Goal: Task Accomplishment & Management: Complete application form

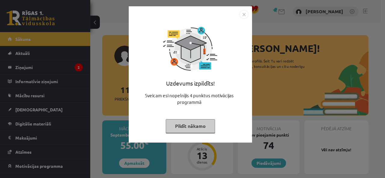
click at [199, 125] on button "Pildīt nākamo" at bounding box center [190, 126] width 49 height 14
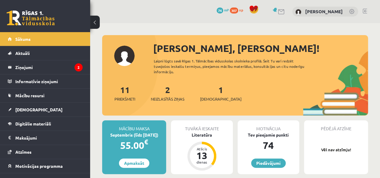
click at [170, 90] on link "2 Neizlasītās ziņas" at bounding box center [168, 93] width 34 height 18
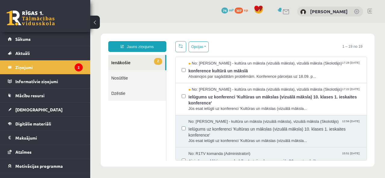
click at [246, 95] on span "Ielūgums uz konferenci 'Kultūras un mākslas (vizuālā māksla) 10. klases 1. iesk…" at bounding box center [274, 100] width 172 height 14
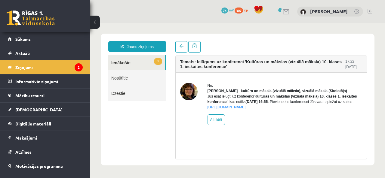
click at [140, 59] on link "1 Ienākošie" at bounding box center [136, 62] width 57 height 15
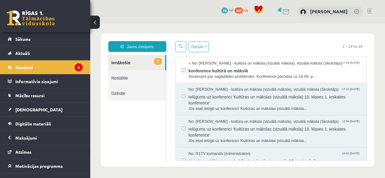
click at [230, 62] on span "No: Ilze Kolka - kultūra un māksla (vizuālā māksla), vizuālā māksla (Skolotājs)" at bounding box center [264, 64] width 153 height 6
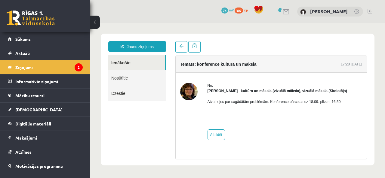
click at [16, 42] on link "Sākums" at bounding box center [45, 39] width 75 height 14
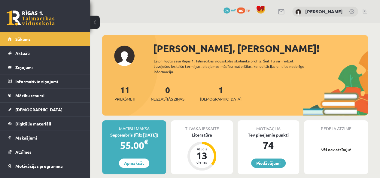
click at [199, 133] on div "Literatūra" at bounding box center [202, 135] width 62 height 6
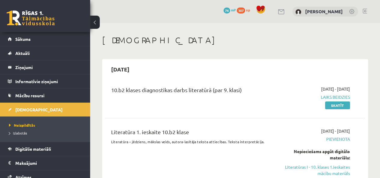
click at [340, 104] on link "Skatīt" at bounding box center [337, 106] width 25 height 8
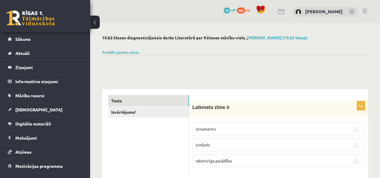
click at [23, 108] on span "[DEMOGRAPHIC_DATA]" at bounding box center [38, 109] width 47 height 5
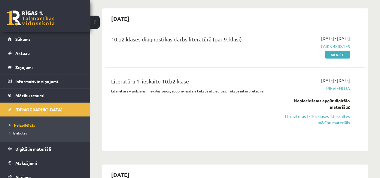
scroll to position [60, 0]
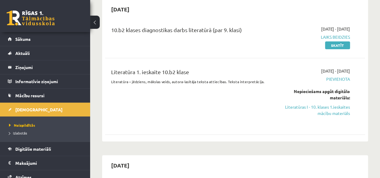
click at [321, 107] on link "Literatūras I - 10. klases 1.ieskaites mācību materiāls" at bounding box center [314, 110] width 74 height 13
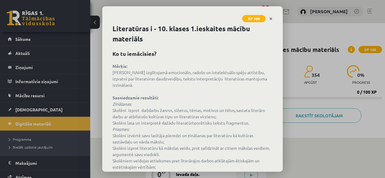
click at [270, 20] on icon "Close" at bounding box center [270, 19] width 3 height 4
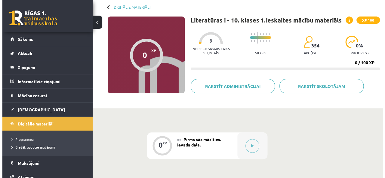
scroll to position [21, 0]
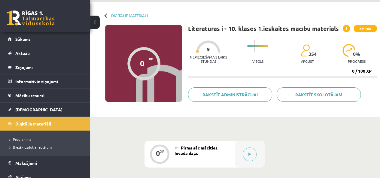
click at [250, 152] on button at bounding box center [250, 155] width 14 height 14
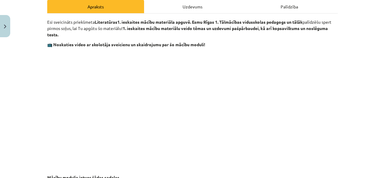
scroll to position [69, 0]
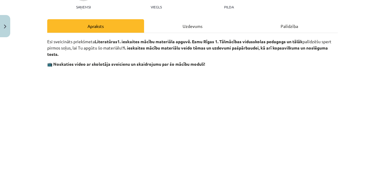
click at [185, 28] on div "Uzdevums" at bounding box center [192, 26] width 97 height 14
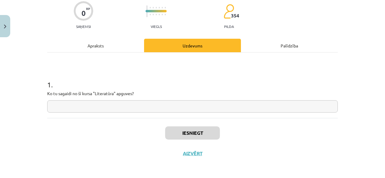
scroll to position [50, 0]
click at [195, 107] on input "text" at bounding box center [192, 106] width 290 height 12
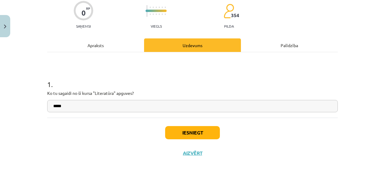
type input "*****"
click at [195, 134] on button "Iesniegt" at bounding box center [192, 132] width 55 height 13
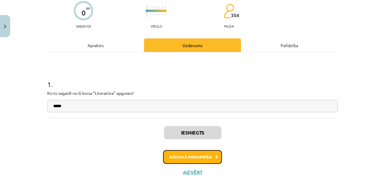
click at [209, 154] on button "Nākamā nodarbība" at bounding box center [192, 157] width 59 height 14
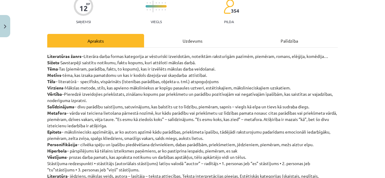
scroll to position [41, 0]
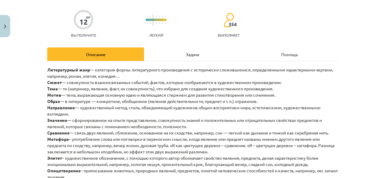
click at [155, 77] on p "Литературный жанр — категория формы литературного произведения с исторически сл…" at bounding box center [192, 146] width 290 height 158
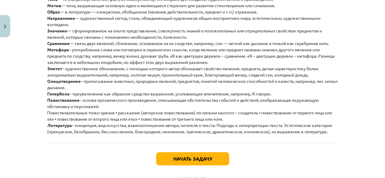
scroll to position [156, 0]
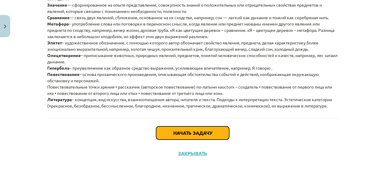
click at [194, 131] on font "Начать задачу" at bounding box center [192, 133] width 39 height 6
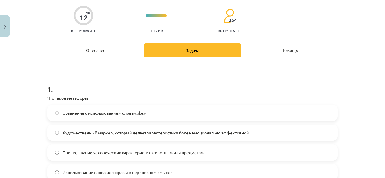
scroll to position [75, 0]
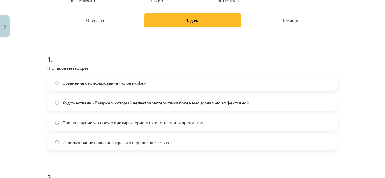
click at [194, 53] on h1 "1 ." at bounding box center [192, 53] width 290 height 19
click at [109, 19] on div "Описание" at bounding box center [95, 20] width 97 height 14
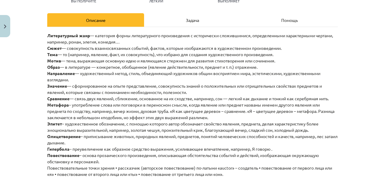
click at [191, 18] on font "Задача" at bounding box center [192, 19] width 13 height 5
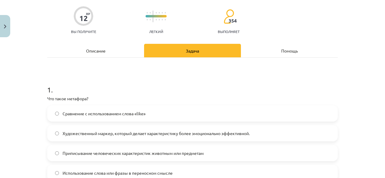
scroll to position [105, 0]
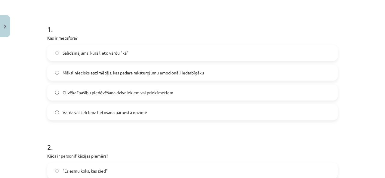
click at [175, 72] on span "Māksliniecisks apzīmētājs, kas padara raksturojumu emocionāli iedarbīgāku" at bounding box center [133, 73] width 141 height 6
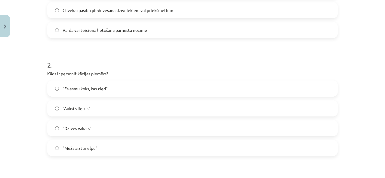
scroll to position [195, 0]
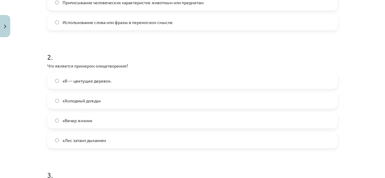
click at [138, 47] on h1 "2 ." at bounding box center [192, 51] width 290 height 19
click at [117, 78] on label ""Es esmu koks, kas zied"" at bounding box center [192, 80] width 289 height 15
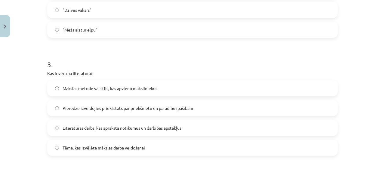
scroll to position [316, 0]
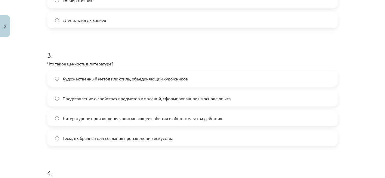
click at [168, 52] on h1 "3 ." at bounding box center [192, 49] width 290 height 19
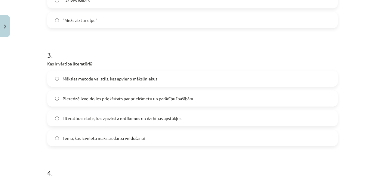
click at [145, 42] on h1 "3 ." at bounding box center [192, 49] width 290 height 19
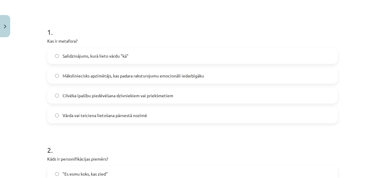
scroll to position [15, 0]
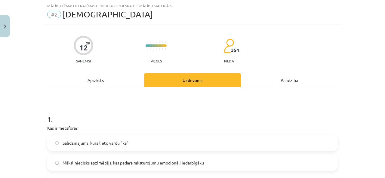
click at [99, 78] on div "Apraksts" at bounding box center [95, 80] width 97 height 14
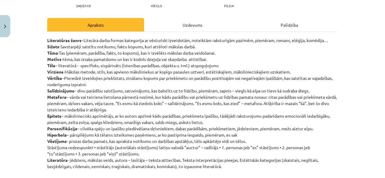
scroll to position [75, 0]
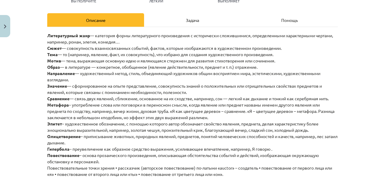
click at [93, 80] on p "Литературный жанр — категория формы литературного произведения с исторически сл…" at bounding box center [192, 111] width 290 height 158
click at [201, 21] on div "Задача" at bounding box center [192, 20] width 97 height 14
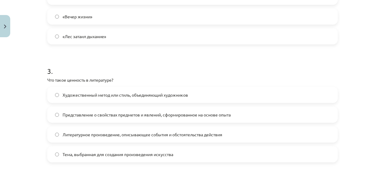
scroll to position [316, 0]
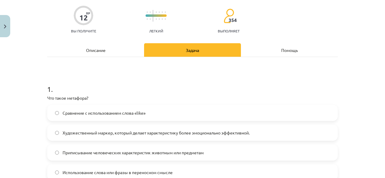
click at [111, 45] on div "Описание" at bounding box center [95, 50] width 97 height 14
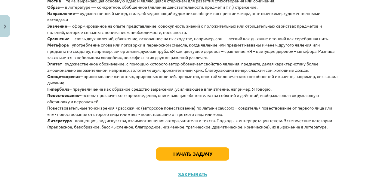
scroll to position [75, 0]
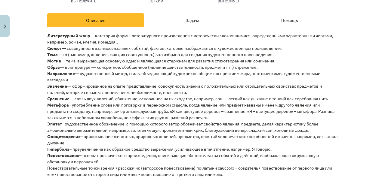
click at [204, 23] on div "Задача" at bounding box center [192, 20] width 97 height 14
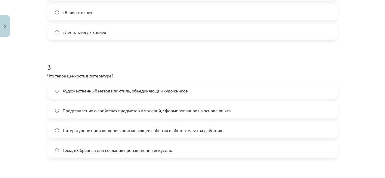
scroll to position [346, 0]
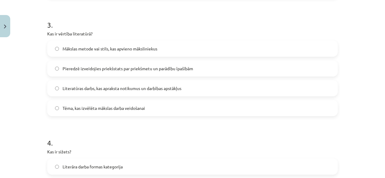
click at [145, 49] on span "Mākslas metode vai stils, kas apvieno māksliniekus" at bounding box center [110, 49] width 95 height 6
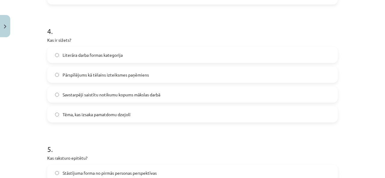
scroll to position [466, 0]
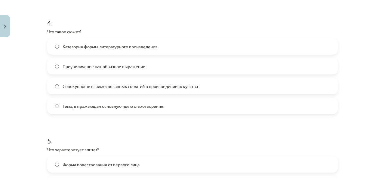
click at [157, 25] on h1 "4 ." at bounding box center [192, 17] width 290 height 19
click at [113, 85] on span "Savstarpēji saistītu notikumu kopums mākslas darbā" at bounding box center [112, 86] width 98 height 6
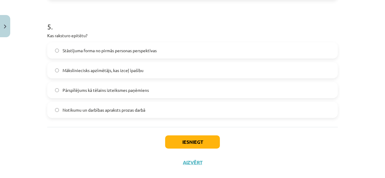
scroll to position [586, 0]
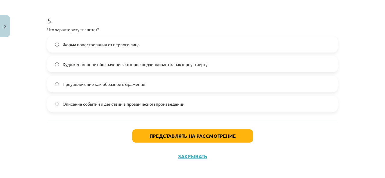
click at [171, 20] on h1 "5 ." at bounding box center [192, 15] width 290 height 19
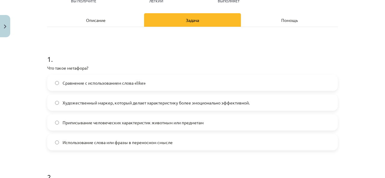
scroll to position [0, 0]
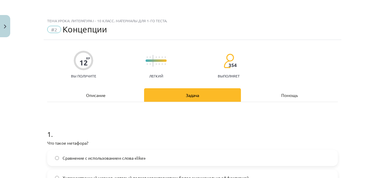
click at [94, 97] on div "Описание" at bounding box center [95, 95] width 97 height 14
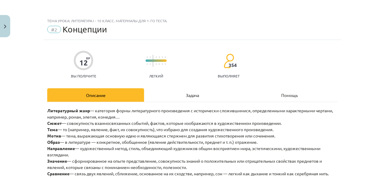
click at [192, 91] on div "Задача" at bounding box center [192, 95] width 97 height 14
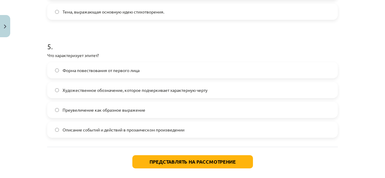
scroll to position [586, 0]
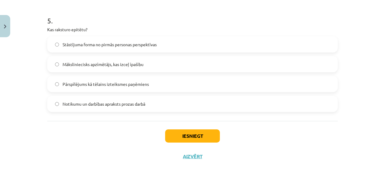
click at [127, 65] on span "Māksliniecisks apzīmētājs, kas izceļ īpašību" at bounding box center [103, 64] width 81 height 6
click at [194, 136] on button "Iesniegt" at bounding box center [192, 136] width 55 height 13
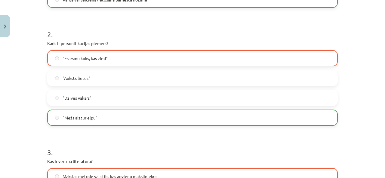
scroll to position [255, 0]
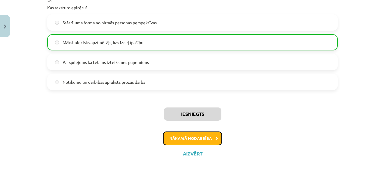
click at [197, 136] on button "Nākamā nodarbība" at bounding box center [192, 139] width 59 height 14
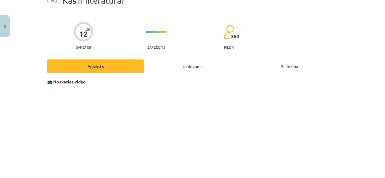
scroll to position [0, 0]
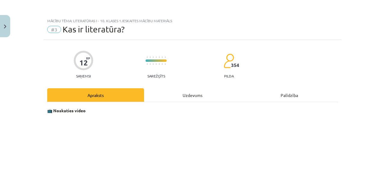
click at [192, 96] on div "Uzdevums" at bounding box center [192, 95] width 97 height 14
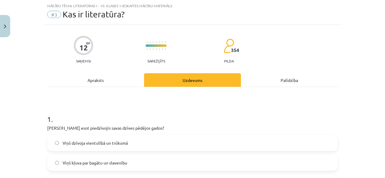
scroll to position [75, 0]
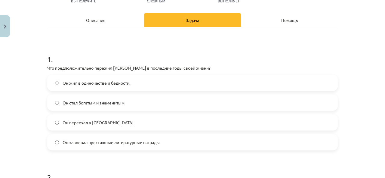
click at [199, 49] on h1 "1 ." at bounding box center [192, 53] width 290 height 19
click at [100, 17] on font "Описание" at bounding box center [96, 19] width 20 height 5
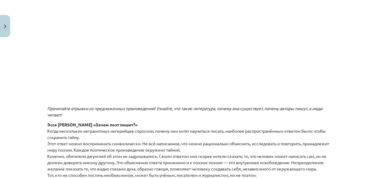
scroll to position [45, 0]
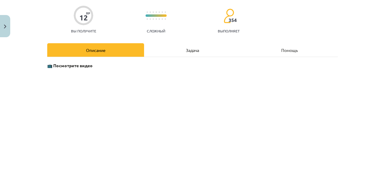
click at [182, 51] on div "Задача" at bounding box center [192, 50] width 97 height 14
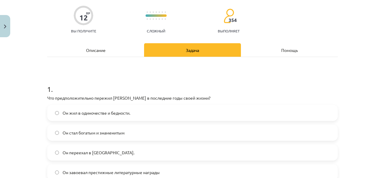
scroll to position [75, 0]
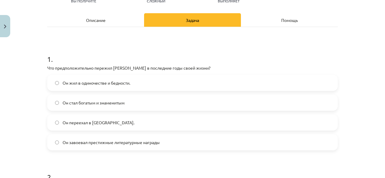
click at [104, 23] on div "Описание" at bounding box center [95, 20] width 97 height 14
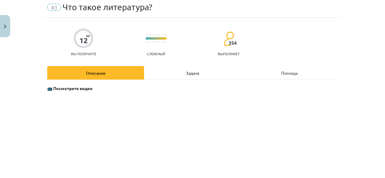
scroll to position [0, 0]
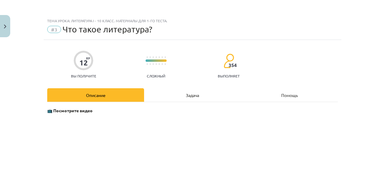
click at [189, 93] on font "Задача" at bounding box center [192, 95] width 13 height 5
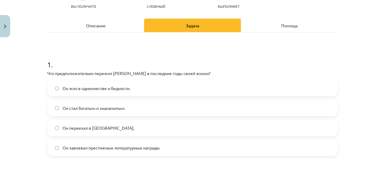
scroll to position [78, 0]
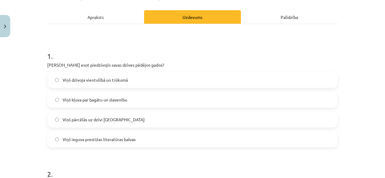
click at [134, 79] on label "Viņš dzīvoja vientulībā un trūkumā" at bounding box center [192, 79] width 289 height 15
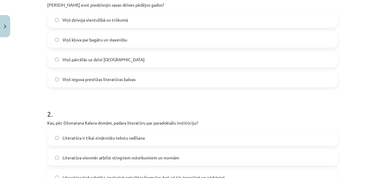
scroll to position [198, 0]
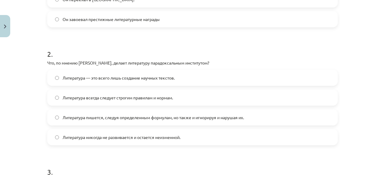
click at [210, 42] on h1 "2 ." at bounding box center [192, 48] width 290 height 19
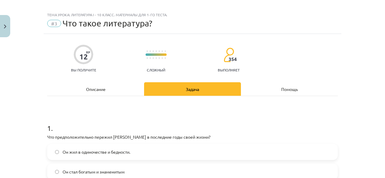
scroll to position [0, 0]
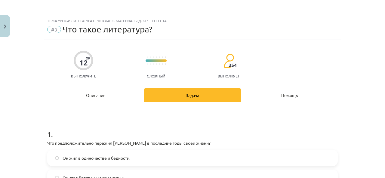
click at [102, 96] on font "Описание" at bounding box center [96, 95] width 20 height 5
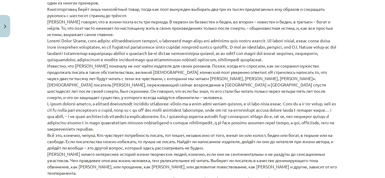
scroll to position [339, 0]
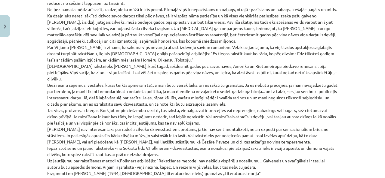
click at [183, 60] on p "Zentas Mauriņas eseja „Kāpēc dzejnieks raksta?” Kad Nigērijā vairākiem analfabē…" at bounding box center [192, 180] width 290 height 537
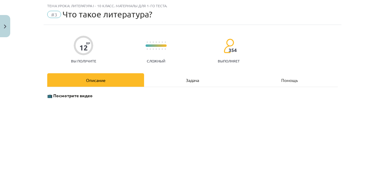
scroll to position [0, 0]
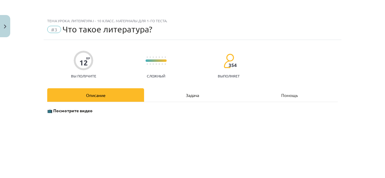
click at [186, 97] on font "Задача" at bounding box center [192, 95] width 13 height 5
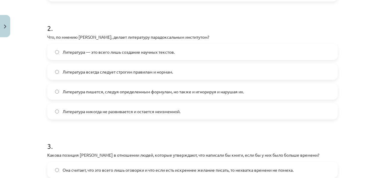
scroll to position [225, 0]
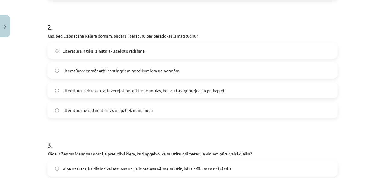
click at [217, 92] on span "Literatūra tiek rakstīta, ievērojot noteiktas formulas, bet arī tās ignorējot u…" at bounding box center [144, 90] width 162 height 6
click at [298, 137] on h1 "3 ." at bounding box center [192, 139] width 290 height 19
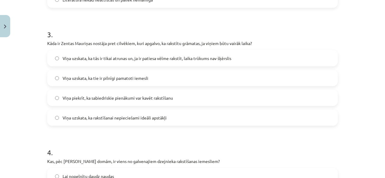
scroll to position [346, 0]
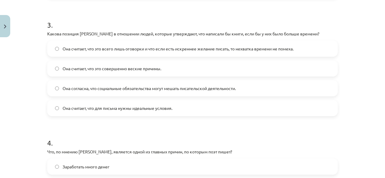
click at [182, 24] on h1 "3 ." at bounding box center [192, 19] width 290 height 19
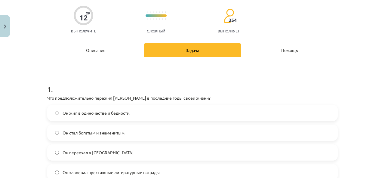
scroll to position [0, 0]
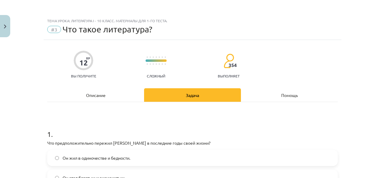
click at [112, 90] on div "Описание" at bounding box center [95, 95] width 97 height 14
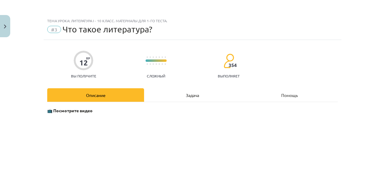
click at [191, 94] on font "Задача" at bounding box center [192, 95] width 13 height 5
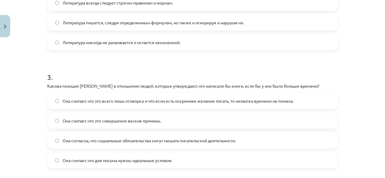
scroll to position [286, 0]
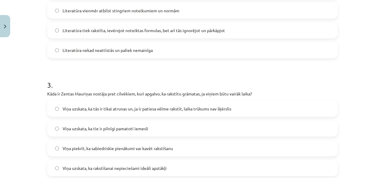
click at [173, 71] on h1 "3 ." at bounding box center [192, 79] width 290 height 19
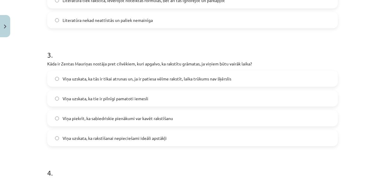
click at [121, 100] on span "Viņa uzskata, ka tie ir pilnīgi pamatoti iemesli" at bounding box center [106, 99] width 86 height 6
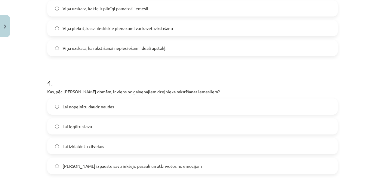
scroll to position [436, 0]
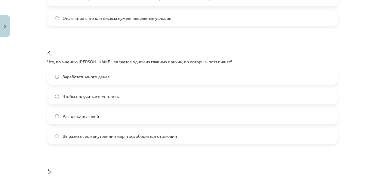
click at [162, 45] on h1 "4 ." at bounding box center [192, 47] width 290 height 19
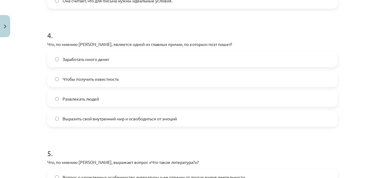
scroll to position [466, 0]
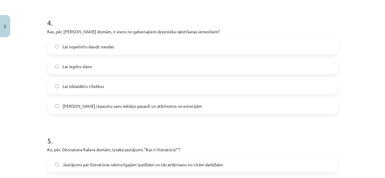
click at [145, 108] on span "Lai izpaustu savu iekšējo pasauli un atbrīvotos no emocijām" at bounding box center [132, 106] width 139 height 6
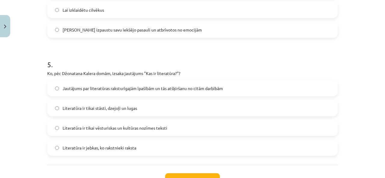
scroll to position [586, 0]
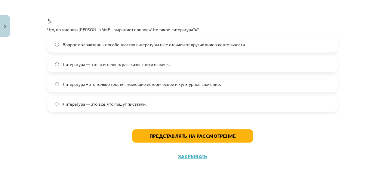
click at [169, 20] on h1 "5 ." at bounding box center [192, 15] width 290 height 19
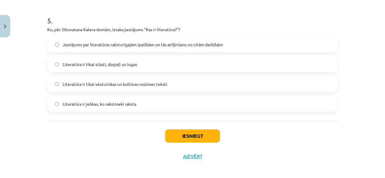
click at [126, 60] on label "Literatūra ir tikai stāsti, dzejoļi un lugas" at bounding box center [192, 64] width 289 height 15
click at [179, 135] on button "Iesniegt" at bounding box center [192, 136] width 55 height 13
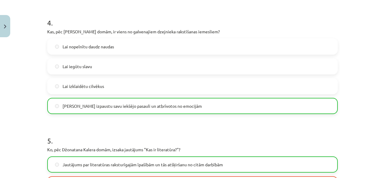
scroll to position [608, 0]
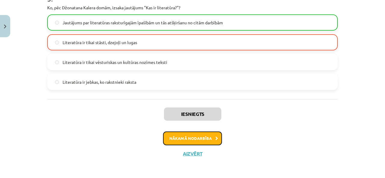
click at [205, 142] on button "Nākamā nodarbība" at bounding box center [192, 139] width 59 height 14
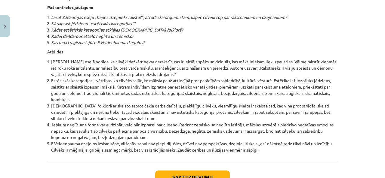
scroll to position [6479, 0]
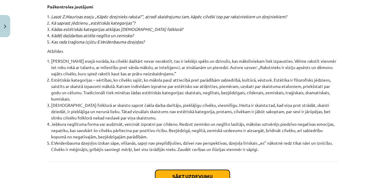
click at [204, 170] on button "Sākt uzdevumu" at bounding box center [192, 176] width 75 height 13
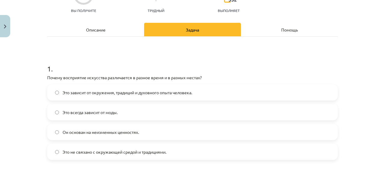
click at [242, 63] on h1 "1 ." at bounding box center [192, 63] width 290 height 19
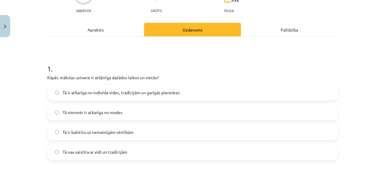
click at [171, 90] on span "Tā ir atkarīga no indivīda vides, tradīcijām un garīgās pieredzes" at bounding box center [121, 93] width 117 height 6
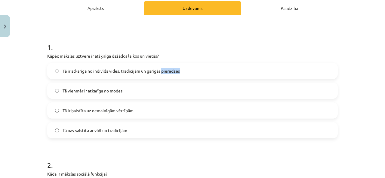
scroll to position [105, 0]
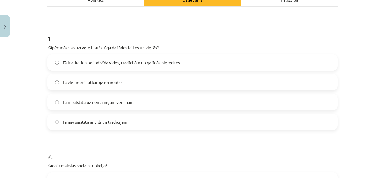
click at [212, 42] on h1 "1 ." at bounding box center [192, 33] width 290 height 19
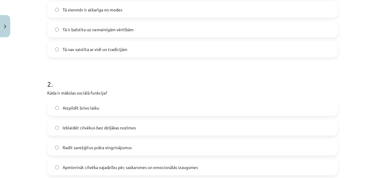
scroll to position [208, 0]
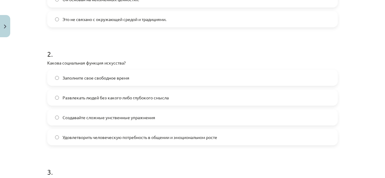
click at [186, 45] on h1 "2 ." at bounding box center [192, 48] width 290 height 19
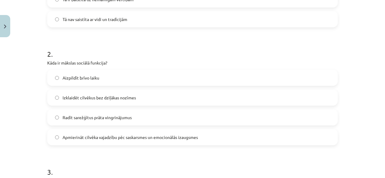
click at [131, 117] on label "Radīt sarežģītus prāta vingrinājumus" at bounding box center [192, 117] width 289 height 15
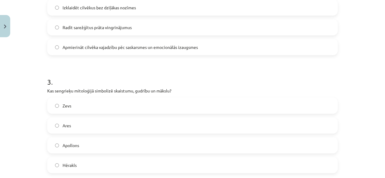
scroll to position [328, 0]
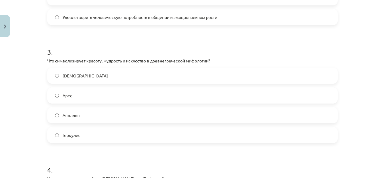
click at [188, 40] on h1 "3 ." at bounding box center [192, 46] width 290 height 19
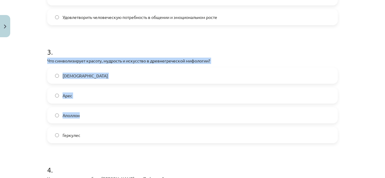
drag, startPoint x: 45, startPoint y: 59, endPoint x: 88, endPoint y: 133, distance: 85.4
click at [85, 120] on div "3 . Что символизирует красоту, мудрость и искусство в древнегреческой мифологии…" at bounding box center [192, 90] width 290 height 106
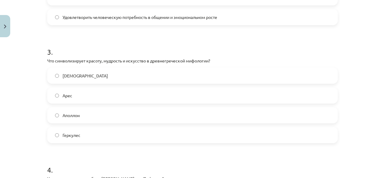
drag, startPoint x: 96, startPoint y: 147, endPoint x: 91, endPoint y: 149, distance: 5.8
click at [91, 149] on form "1 . Почему восприятие искусства различается в разное время и в разных местах? Э…" at bounding box center [192, 90] width 290 height 579
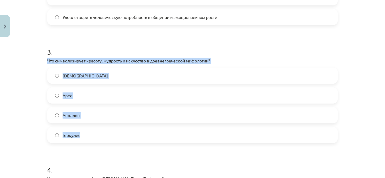
drag, startPoint x: 45, startPoint y: 60, endPoint x: 84, endPoint y: 142, distance: 91.7
click at [84, 142] on div "3 . Что символизирует красоту, мудрость и искусство в древнегреческой мифологии…" at bounding box center [192, 90] width 290 height 106
copy div "Что символизирует красоту, мудрость и искусство в древнегреческой мифологии? Зе…"
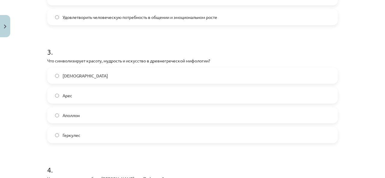
click at [124, 38] on h1 "3 ." at bounding box center [192, 46] width 290 height 19
click at [90, 113] on label "Apollons" at bounding box center [192, 115] width 289 height 15
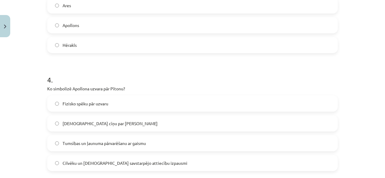
scroll to position [448, 0]
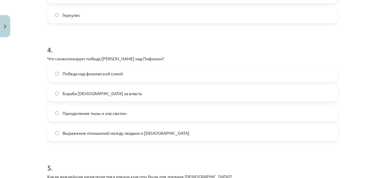
click at [174, 39] on h1 "4 ." at bounding box center [192, 44] width 290 height 19
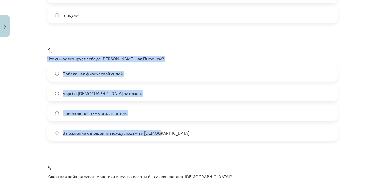
drag, startPoint x: 45, startPoint y: 57, endPoint x: 163, endPoint y: 139, distance: 142.8
click at [163, 139] on div "4 . Что символизирует победа Аполлона над Пифоном? Победа над физической силой …" at bounding box center [192, 88] width 290 height 106
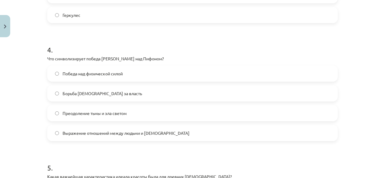
click at [173, 45] on h1 "4 ." at bounding box center [192, 44] width 290 height 19
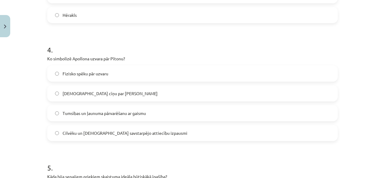
click at [145, 109] on label "Tumsības un ļaunuma pārvarēšanu ar gaismu" at bounding box center [192, 113] width 289 height 15
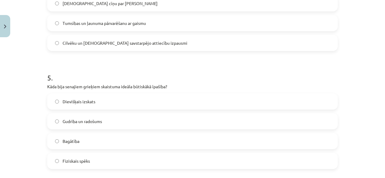
scroll to position [569, 0]
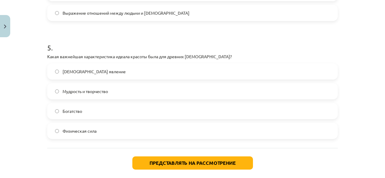
click at [167, 42] on h1 "5 ." at bounding box center [192, 42] width 290 height 19
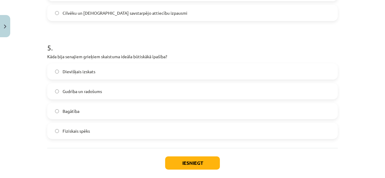
click at [85, 91] on span "Gudrība un radošums" at bounding box center [82, 91] width 39 height 6
click at [194, 159] on button "Iesniegt" at bounding box center [192, 163] width 55 height 13
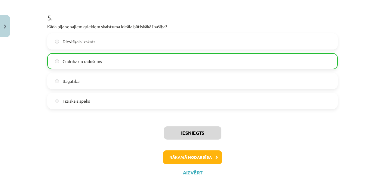
scroll to position [618, 0]
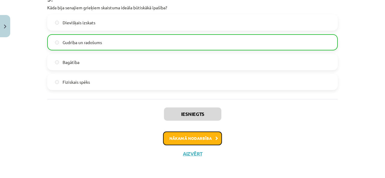
click at [202, 139] on button "Nākamā nodarbība" at bounding box center [192, 139] width 59 height 14
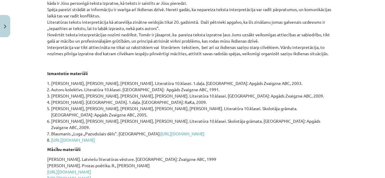
scroll to position [280, 0]
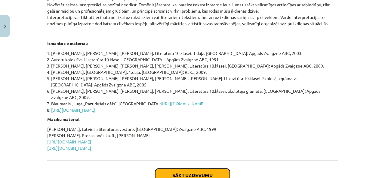
click at [191, 169] on button "Sākt uzdevumu" at bounding box center [192, 175] width 75 height 13
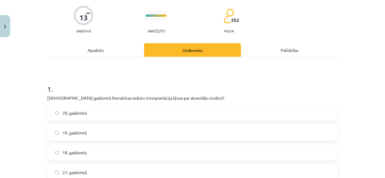
scroll to position [75, 0]
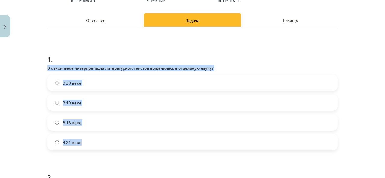
drag, startPoint x: 45, startPoint y: 67, endPoint x: 108, endPoint y: 149, distance: 103.5
click at [108, 149] on div "1 . В каком веке интерпретация литературных текстов выделилась в отдельную наук…" at bounding box center [192, 97] width 290 height 106
copy div "В каком веке интерпретация литературных текстов выделилась в отдельную науку? В…"
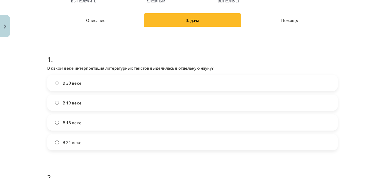
click at [225, 48] on h1 "1 ." at bounding box center [192, 53] width 290 height 19
click at [77, 101] on span "19. gadsimtā" at bounding box center [75, 103] width 24 height 6
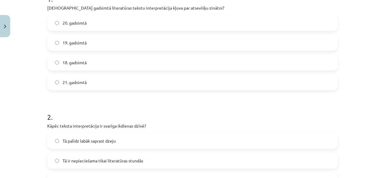
scroll to position [195, 0]
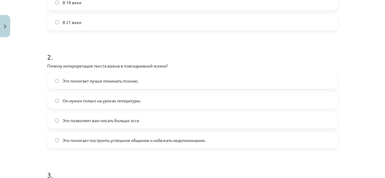
click at [163, 46] on h1 "2 ." at bounding box center [192, 51] width 290 height 19
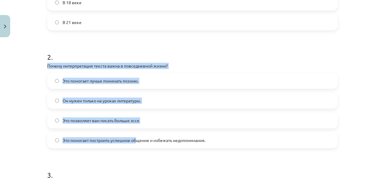
drag, startPoint x: 45, startPoint y: 65, endPoint x: 136, endPoint y: 149, distance: 124.4
click at [135, 148] on div "2 . Почему интерпретация текста важна в повседневной жизни? Это помогает лучше …" at bounding box center [192, 95] width 290 height 106
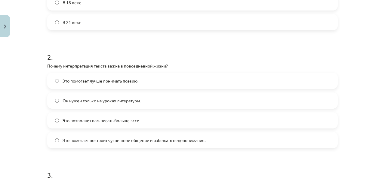
click at [47, 64] on font "Почему интерпретация текста важна в повседневной жизни?" at bounding box center [107, 65] width 121 height 5
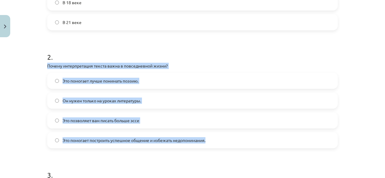
drag, startPoint x: 45, startPoint y: 64, endPoint x: 207, endPoint y: 145, distance: 181.2
click at [207, 145] on div "2 . Почему интерпретация текста важна в повседневной жизни? Это помогает лучше …" at bounding box center [192, 95] width 290 height 106
copy div "Почему интерпретация текста важна в повседневной жизни? Это помогает лучше пони…"
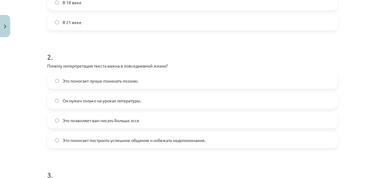
click at [177, 48] on h1 "2 ." at bounding box center [192, 51] width 290 height 19
click at [135, 141] on span "Tā palīdz veidot veiksmīgu komunikāciju un izvairīties no pārpratumiem" at bounding box center [130, 140] width 135 height 6
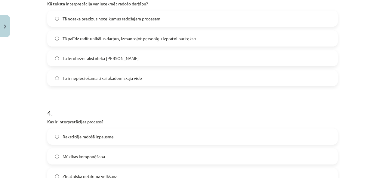
scroll to position [346, 0]
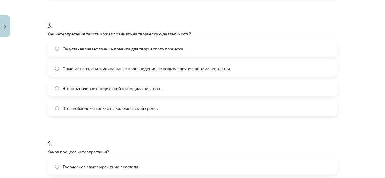
click at [191, 20] on h1 "3 ." at bounding box center [192, 19] width 290 height 19
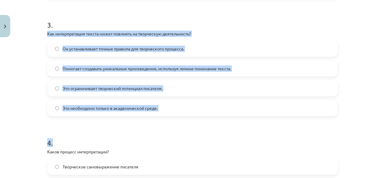
drag, startPoint x: 46, startPoint y: 33, endPoint x: 175, endPoint y: 120, distance: 156.1
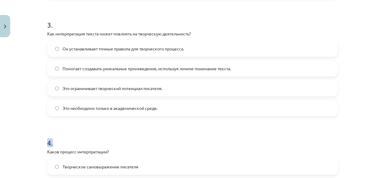
drag, startPoint x: 175, startPoint y: 120, endPoint x: 169, endPoint y: 114, distance: 8.7
click at [170, 114] on form "1 . В каком веке интерпретация литературных текстов выделилась в отдельную наук…" at bounding box center [192, 63] width 290 height 579
click at [32, 48] on div "Тема урока: Литература I - 10 класс. Материалы для 1-го теста. #5 Интерпретация…" at bounding box center [192, 89] width 385 height 178
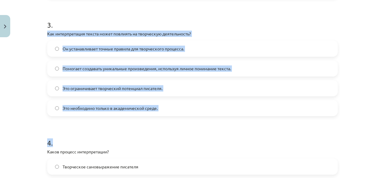
drag, startPoint x: 45, startPoint y: 32, endPoint x: 167, endPoint y: 118, distance: 148.9
click at [167, 118] on form "1 . В каком веке интерпретация литературных текстов выделилась в отдельную наук…" at bounding box center [192, 63] width 290 height 579
click at [159, 108] on label "Это необходимо только в академической среде." at bounding box center [192, 108] width 289 height 15
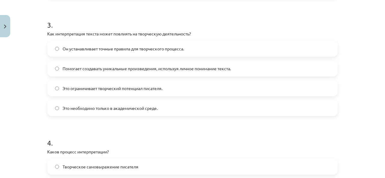
click at [159, 108] on label "Это необходимо только в академической среде." at bounding box center [192, 108] width 289 height 15
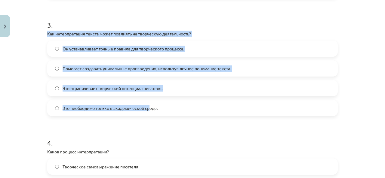
drag, startPoint x: 45, startPoint y: 33, endPoint x: 150, endPoint y: 110, distance: 130.3
click at [157, 108] on label "Это необходимо только в академической среде." at bounding box center [192, 108] width 289 height 15
drag, startPoint x: 45, startPoint y: 33, endPoint x: 156, endPoint y: 106, distance: 132.7
click at [154, 101] on div "3 . Как интерпретация текста может повлиять на творческую деятельность? Он уста…" at bounding box center [192, 63] width 290 height 106
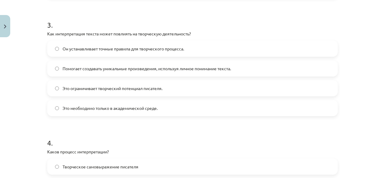
drag, startPoint x: 157, startPoint y: 107, endPoint x: 153, endPoint y: 107, distance: 3.9
click at [159, 108] on label "Это необходимо только в академической среде." at bounding box center [192, 108] width 289 height 15
click at [153, 107] on font "Это необходимо только в академической среде." at bounding box center [110, 108] width 95 height 5
click at [154, 106] on font "Это необходимо только в академической среде." at bounding box center [110, 108] width 95 height 5
click at [100, 124] on form "1 . В каком веке интерпретация литературных текстов выделилась в отдельную наук…" at bounding box center [192, 63] width 290 height 579
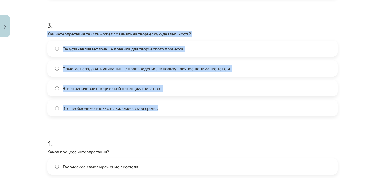
drag, startPoint x: 45, startPoint y: 33, endPoint x: 157, endPoint y: 111, distance: 136.2
click at [157, 111] on div "3 . Как интерпретация текста может повлиять на творческую деятельность? Он уста…" at bounding box center [192, 63] width 290 height 106
copy div "Как интерпретация текста может повлиять на творческую деятельность? Он устанавл…"
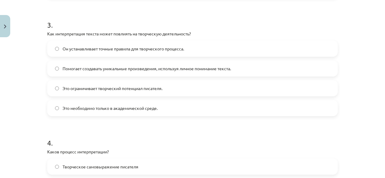
click at [266, 13] on h1 "3 ." at bounding box center [192, 19] width 290 height 19
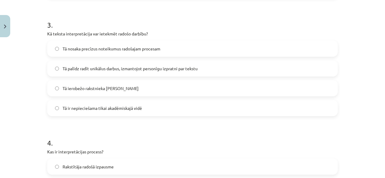
click at [142, 70] on span "Tā palīdz radīt unikālus darbus, izmantojot personīgu izpratni par tekstu" at bounding box center [130, 69] width 135 height 6
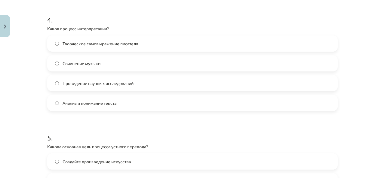
drag, startPoint x: 186, startPoint y: 18, endPoint x: 183, endPoint y: 18, distance: 3.6
click at [186, 18] on h1 "4 ." at bounding box center [192, 14] width 290 height 19
click at [47, 28] on font "Каков процесс интерпретации?" at bounding box center [78, 28] width 62 height 5
drag, startPoint x: 84, startPoint y: 41, endPoint x: 97, endPoint y: 43, distance: 13.4
click at [97, 43] on div "4 . Каков процесс интерпретации? Творческое самовыражение писателя Сочинение му…" at bounding box center [192, 58] width 290 height 106
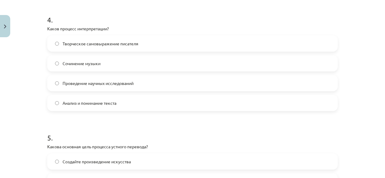
click at [136, 26] on p "Каков процесс интерпретации?" at bounding box center [192, 29] width 290 height 6
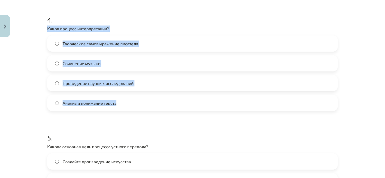
drag, startPoint x: 45, startPoint y: 26, endPoint x: 129, endPoint y: 105, distance: 114.8
click at [129, 105] on div "4 . Каков процесс интерпретации? Творческое самовыражение писателя Сочинение му…" at bounding box center [192, 58] width 290 height 106
copy div "Каков процесс интерпретации? Творческое самовыражение писателя Сочинение музыки…"
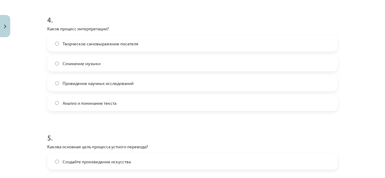
click at [223, 23] on h1 "4 ." at bounding box center [192, 14] width 290 height 19
click at [105, 98] on label "Teksta analīze un izpratne" at bounding box center [192, 103] width 289 height 15
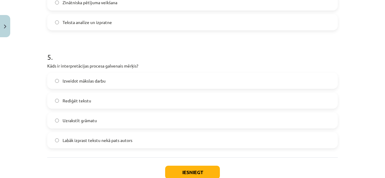
scroll to position [559, 0]
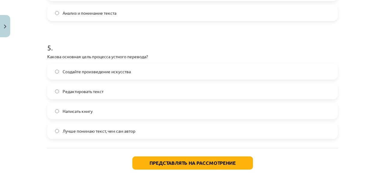
click at [128, 43] on h1 "5 ." at bounding box center [192, 42] width 290 height 19
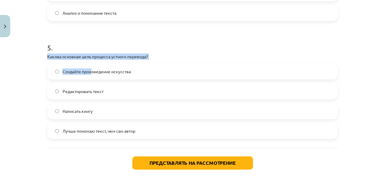
drag, startPoint x: 45, startPoint y: 55, endPoint x: 90, endPoint y: 62, distance: 45.4
click at [186, 51] on div "5 . Какова основная цель процесса устного перевода? Создайте произведение искус…" at bounding box center [192, 86] width 290 height 106
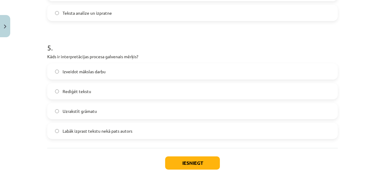
click at [95, 112] on label "Uzrakstīt grāmatu" at bounding box center [192, 111] width 289 height 15
click at [190, 161] on button "Iesniegt" at bounding box center [192, 163] width 55 height 13
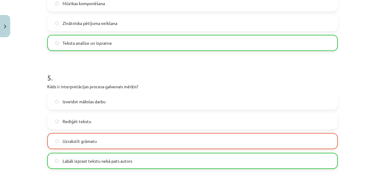
scroll to position [608, 0]
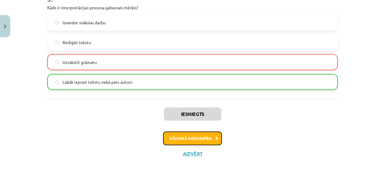
click at [200, 140] on button "Nākamā nodarbība" at bounding box center [192, 139] width 59 height 14
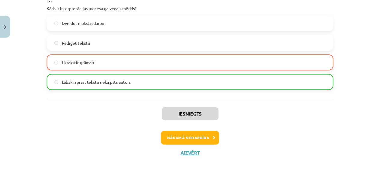
scroll to position [11, 0]
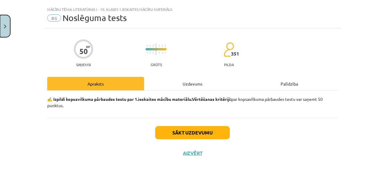
click at [7, 27] on button "Close" at bounding box center [5, 26] width 10 height 22
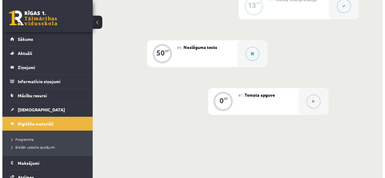
scroll to position [361, 0]
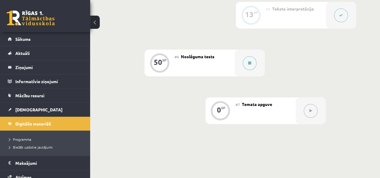
click at [249, 63] on icon at bounding box center [249, 63] width 3 height 4
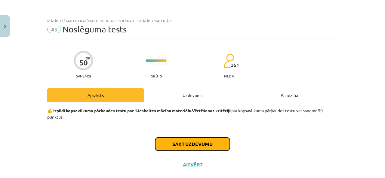
click at [206, 145] on button "Sākt uzdevumu" at bounding box center [192, 144] width 75 height 13
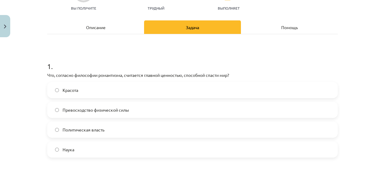
scroll to position [385, 0]
click at [104, 57] on h1 "1 ." at bounding box center [192, 61] width 290 height 19
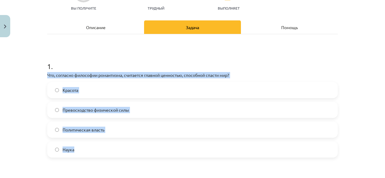
drag, startPoint x: 45, startPoint y: 73, endPoint x: 102, endPoint y: 149, distance: 94.3
click at [102, 149] on div "1 . Что, согласно философии романтизма, считается главной ценностью, способной …" at bounding box center [192, 105] width 290 height 106
copy div "Что, согласно философии романтизма, считается главной ценностью, способной спас…"
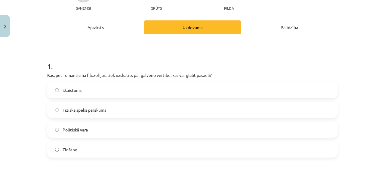
scroll to position [361, 0]
click at [80, 88] on label "Skaistums" at bounding box center [192, 90] width 289 height 15
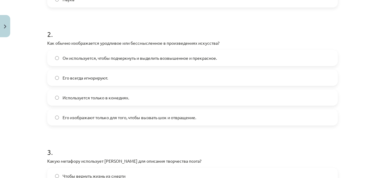
scroll to position [385, 0]
click at [135, 20] on h1 "2 ." at bounding box center [192, 29] width 290 height 19
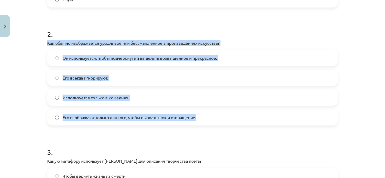
drag, startPoint x: 45, startPoint y: 42, endPoint x: 197, endPoint y: 122, distance: 172.2
click at [197, 122] on div "2 . Как обычно изображается уродливое или бессмысленное в произведениях искусст…" at bounding box center [192, 73] width 290 height 106
copy div "Как обычно изображается уродливое или бессмысленное в произведениях искусства? …"
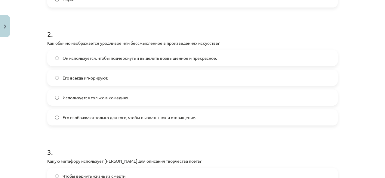
click at [160, 22] on h1 "2 ." at bounding box center [192, 29] width 290 height 19
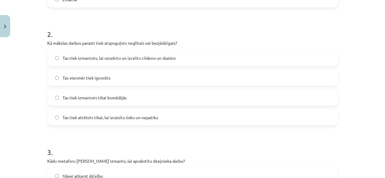
scroll to position [361, 0]
click at [186, 57] on label "Tas tiek izmantots, lai uzsvērtu un izceltu cildeno un skaisto" at bounding box center [192, 57] width 289 height 15
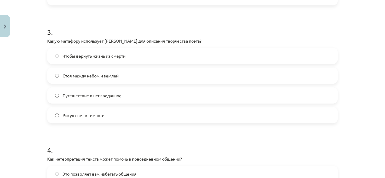
scroll to position [385, 0]
click at [194, 32] on h1 "3 ." at bounding box center [192, 26] width 290 height 19
click at [123, 82] on label "Stāvēt starp debesīm un zemi" at bounding box center [192, 75] width 289 height 15
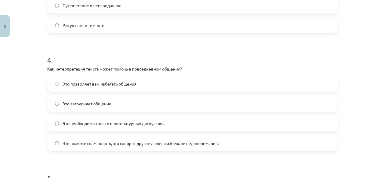
scroll to position [385, 0]
click at [199, 52] on h1 "4 ." at bounding box center [192, 54] width 290 height 19
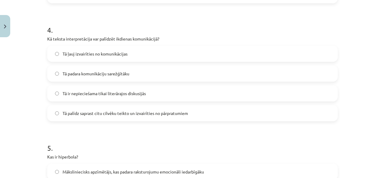
scroll to position [361, 0]
click at [177, 113] on span "Tā palīdz saprast citu cilvēku teikto un izvairīties no pārpratumiem" at bounding box center [125, 113] width 125 height 6
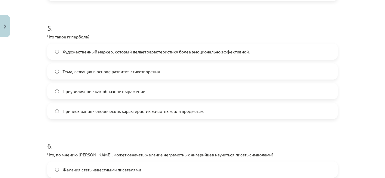
scroll to position [385, 0]
click at [136, 32] on div "5 . Что такое гипербола? Художественный маркер, который делает характеристику б…" at bounding box center [192, 66] width 290 height 106
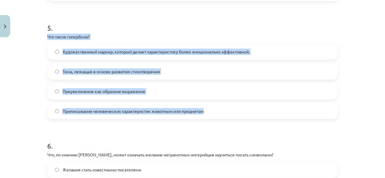
drag, startPoint x: 45, startPoint y: 35, endPoint x: 208, endPoint y: 116, distance: 181.2
click at [208, 116] on div "5 . Что такое гипербола? Художественный маркер, который делает характеристику б…" at bounding box center [192, 66] width 290 height 106
copy div "Что такое гипербола? Художественный маркер, который делает характеристику более…"
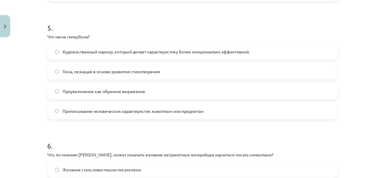
click at [172, 15] on h1 "5 ." at bounding box center [192, 22] width 290 height 19
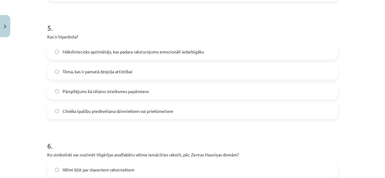
scroll to position [361, 0]
click at [134, 89] on span "Pārspīlējums kā tēlains izteiksmes paņēmiens" at bounding box center [106, 91] width 86 height 6
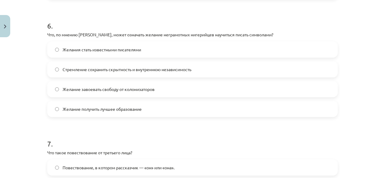
scroll to position [385, 0]
click at [211, 21] on h1 "6 ." at bounding box center [192, 20] width 290 height 19
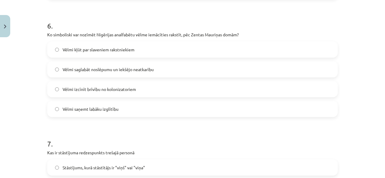
click at [146, 66] on label "Vēlmi saglabāt noslēpumu un iekšējo neatkarību" at bounding box center [192, 69] width 289 height 15
click at [188, 67] on label "Vēlmi saglabāt noslēpumu un iekšējo neatkarību" at bounding box center [192, 69] width 289 height 15
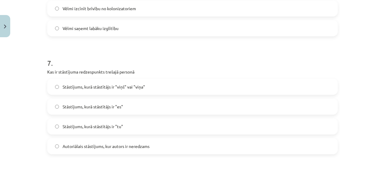
scroll to position [789, 0]
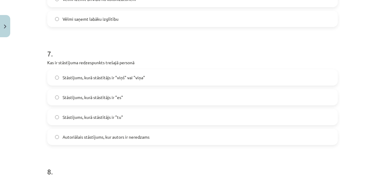
click at [145, 79] on label "Stāstījums, kurā stāstītājs ir "viņš" vai "viņa"" at bounding box center [192, 77] width 289 height 15
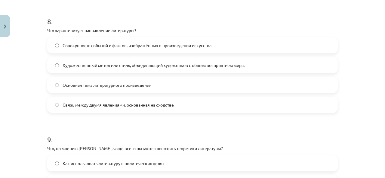
scroll to position [385, 0]
click at [226, 15] on h1 "8 ." at bounding box center [192, 16] width 290 height 19
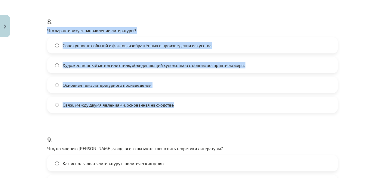
drag, startPoint x: 45, startPoint y: 29, endPoint x: 178, endPoint y: 109, distance: 155.1
click at [178, 109] on div "8 . Что характеризует направление литературы? Совокупность событий и фактов, из…" at bounding box center [192, 60] width 290 height 106
copy div "Что характеризует направление литературы? Совокупность событий и фактов, изобра…"
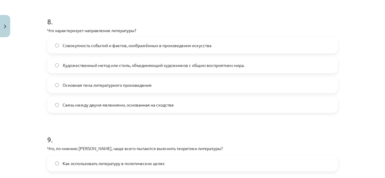
click at [206, 129] on h1 "9 ." at bounding box center [192, 134] width 290 height 19
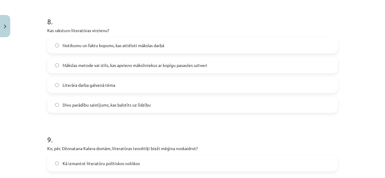
scroll to position [361, 0]
click at [126, 63] on span "Mākslas metode vai stils, kas apvieno māksliniekus ar kopīgu pasaules uztveri" at bounding box center [135, 65] width 145 height 6
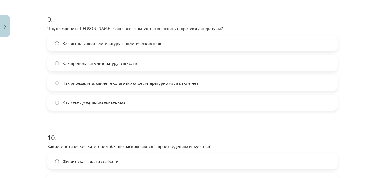
scroll to position [385, 0]
click at [198, 13] on h1 "9 ." at bounding box center [192, 14] width 290 height 19
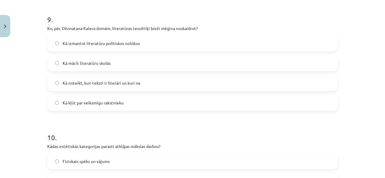
scroll to position [361, 0]
click at [149, 79] on label "Kā noteikt, kuri teksti ir literāri un kuri ne" at bounding box center [192, 82] width 289 height 15
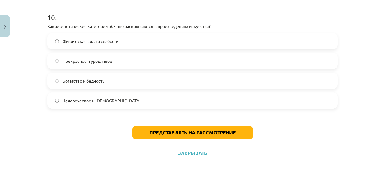
scroll to position [385, 0]
click at [141, 14] on h1 "10 ." at bounding box center [192, 12] width 290 height 19
click at [98, 62] on font "Прекрасное и уродливое" at bounding box center [88, 60] width 50 height 5
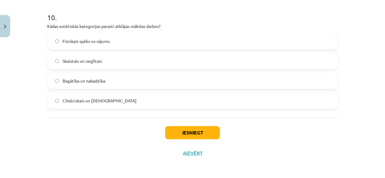
scroll to position [361, 0]
click at [209, 134] on button "Iesniegt" at bounding box center [192, 132] width 55 height 13
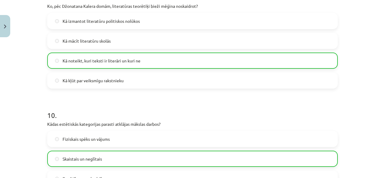
scroll to position [1199, 0]
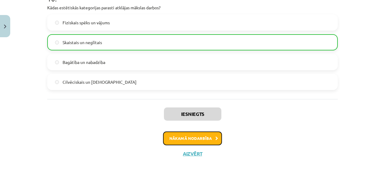
click at [191, 139] on button "Nākamā nodarbība" at bounding box center [192, 139] width 59 height 14
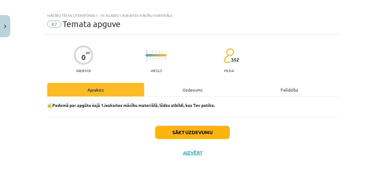
scroll to position [5, 0]
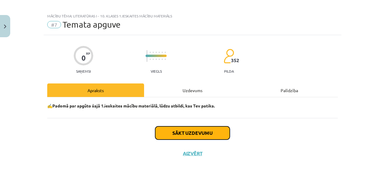
click at [221, 128] on button "Sākt uzdevumu" at bounding box center [192, 133] width 75 height 13
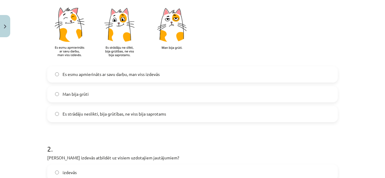
scroll to position [155, 0]
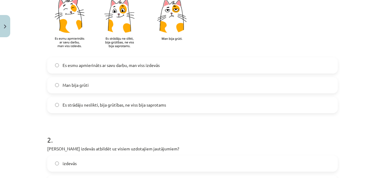
click at [130, 86] on label "Man bija grūti" at bounding box center [192, 85] width 289 height 15
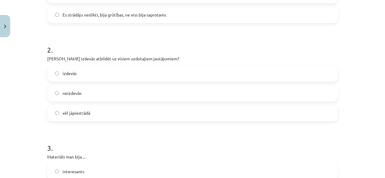
scroll to position [361, 0]
click at [97, 116] on label "vēl jāpiestrādā" at bounding box center [192, 113] width 289 height 15
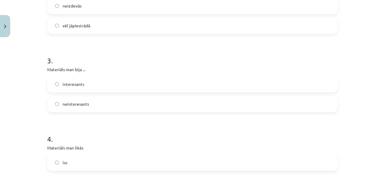
scroll to position [335, 0]
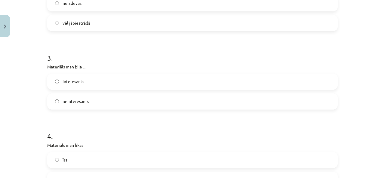
click at [79, 84] on label "interesants" at bounding box center [192, 81] width 289 height 15
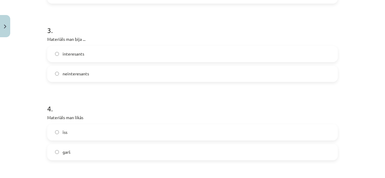
scroll to position [396, 0]
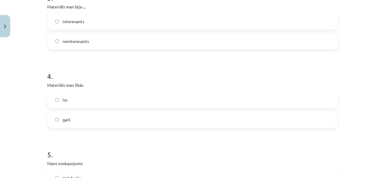
click at [71, 117] on label "garš" at bounding box center [192, 119] width 289 height 15
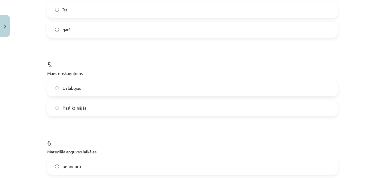
scroll to position [361, 0]
click at [105, 87] on label "Uzlabojās" at bounding box center [192, 88] width 289 height 15
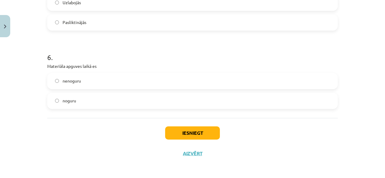
click at [78, 96] on label "noguru" at bounding box center [192, 100] width 289 height 15
click at [184, 131] on button "Iesniegt" at bounding box center [192, 133] width 55 height 13
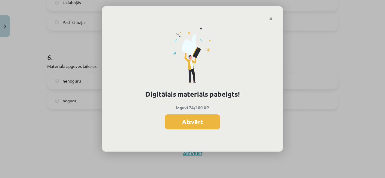
click at [201, 121] on button "Aizvērt" at bounding box center [192, 122] width 55 height 15
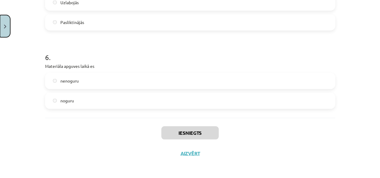
click at [4, 30] on button "Close" at bounding box center [5, 26] width 10 height 22
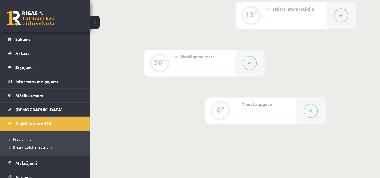
click at [30, 67] on legend "Ziņojumi 0" at bounding box center [48, 67] width 67 height 14
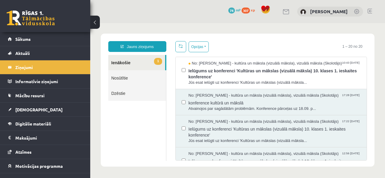
click at [237, 68] on span "Ielūgums uz konferenci 'Kultūras un mākslas (vizuālā māksla) 10. klases 1. iesk…" at bounding box center [274, 73] width 172 height 14
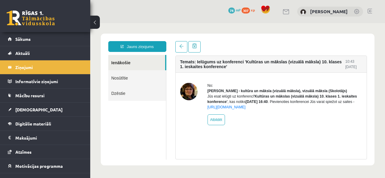
click at [30, 109] on span "[DEMOGRAPHIC_DATA]" at bounding box center [38, 109] width 47 height 5
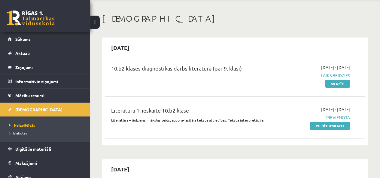
scroll to position [30, 0]
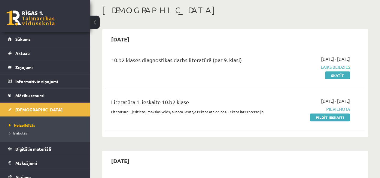
click at [321, 115] on link "Pildīt ieskaiti" at bounding box center [330, 118] width 40 height 8
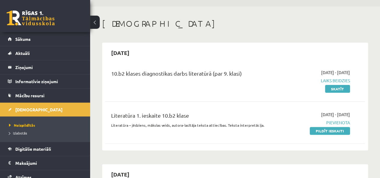
scroll to position [0, 0]
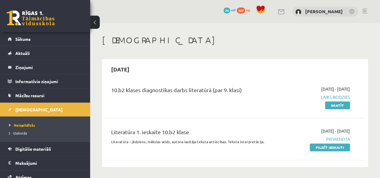
drag, startPoint x: 305, startPoint y: 31, endPoint x: 143, endPoint y: 72, distance: 167.4
